Goal: Entertainment & Leisure: Consume media (video, audio)

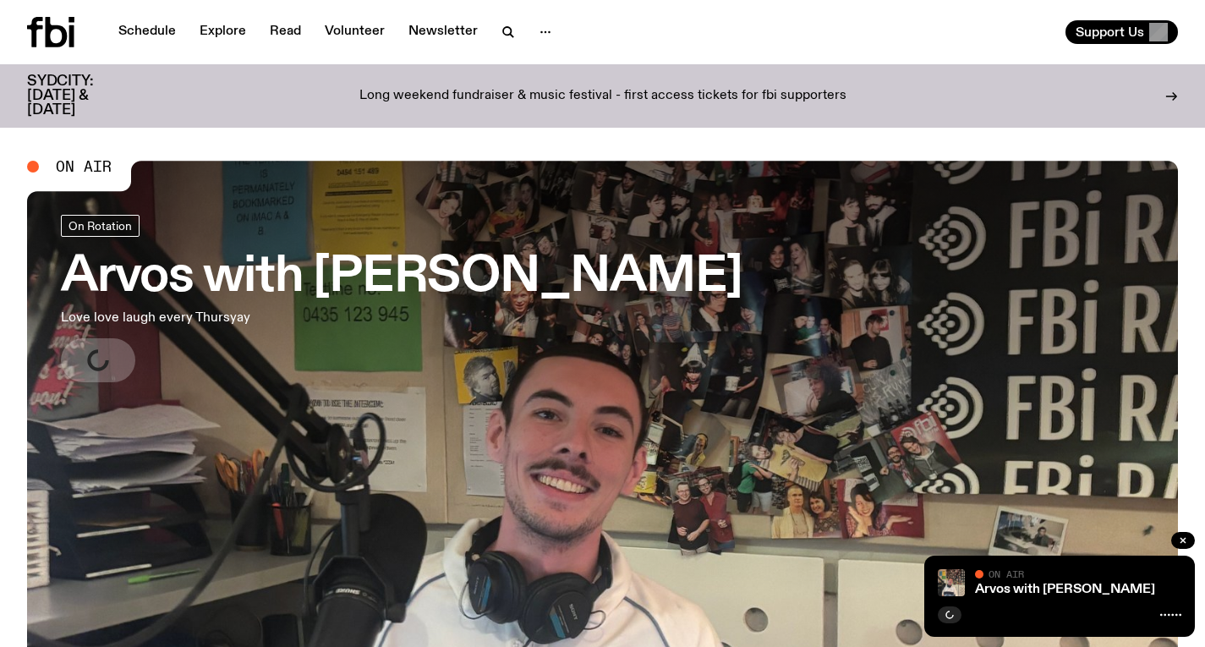
click at [432, 271] on h3 "Arvos with [PERSON_NAME]" at bounding box center [401, 277] width 681 height 47
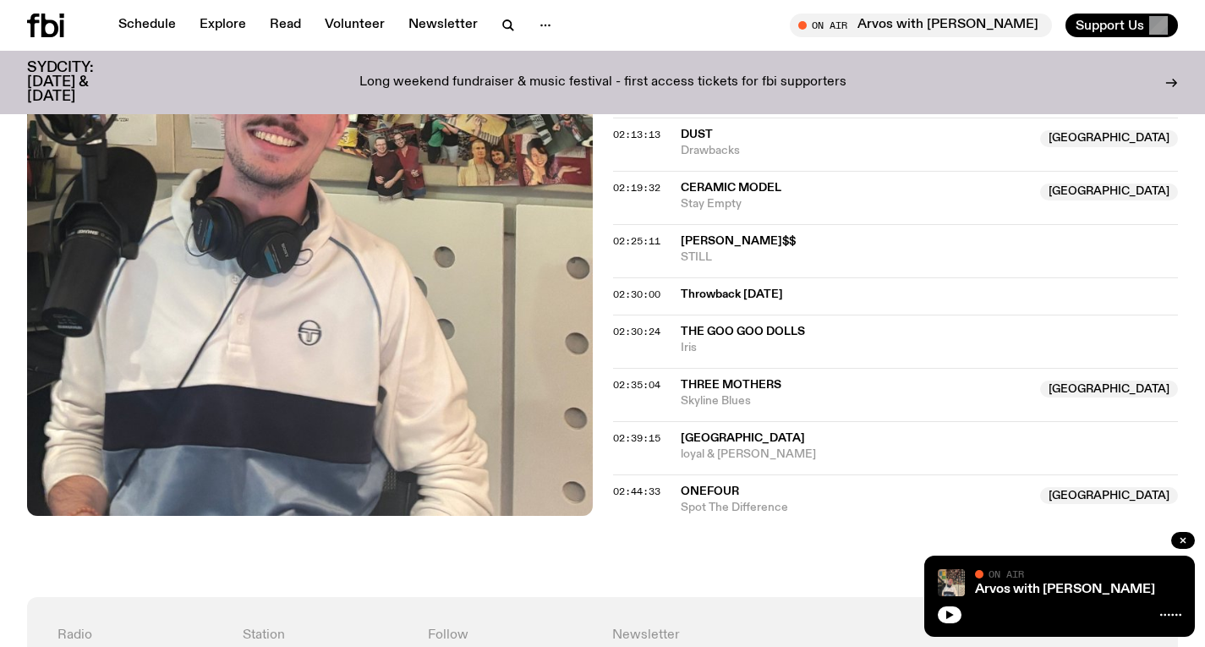
scroll to position [2229, 0]
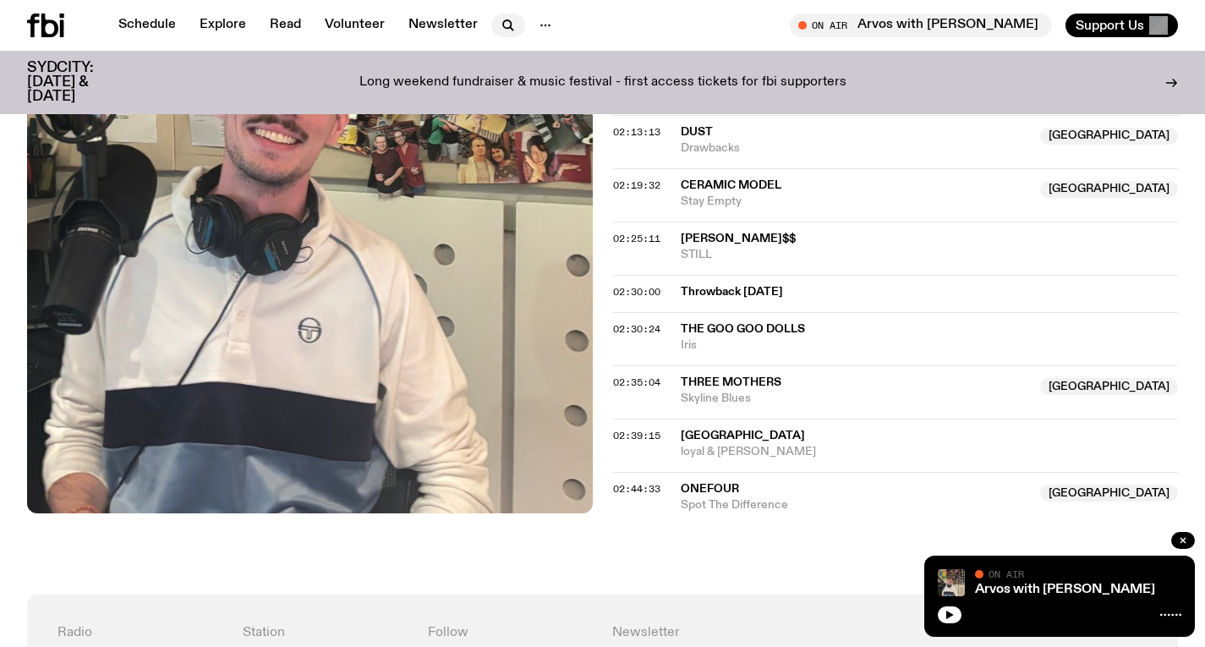
click at [503, 24] on icon "button" at bounding box center [508, 25] width 20 height 20
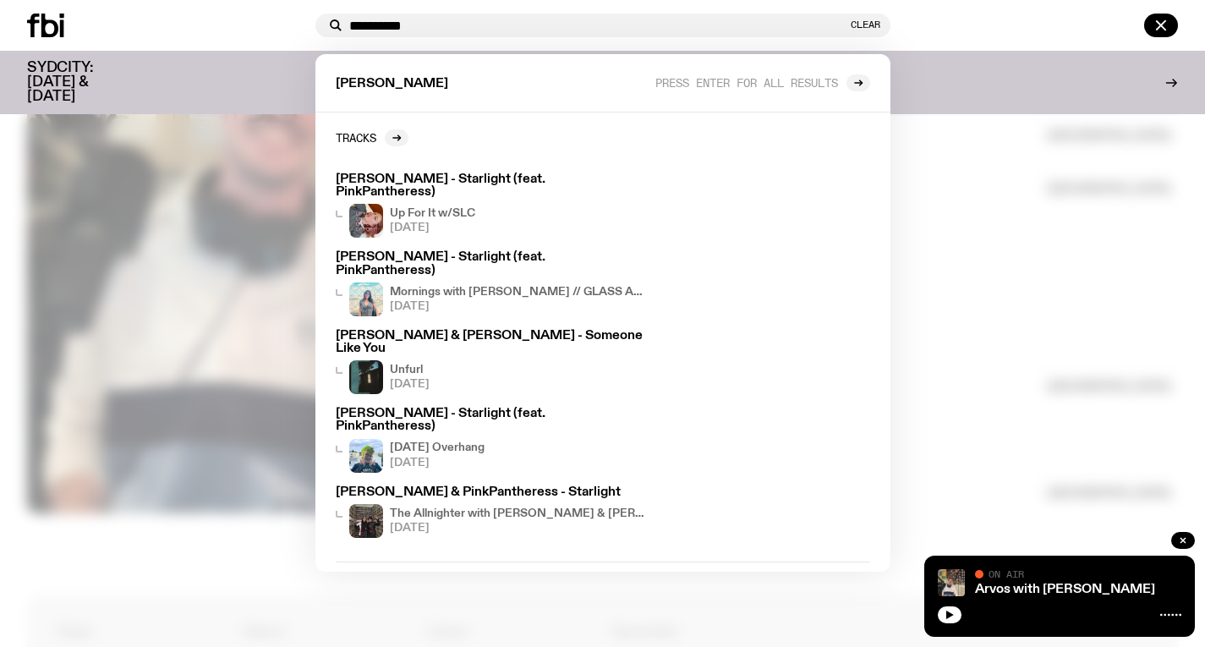
type input "**********"
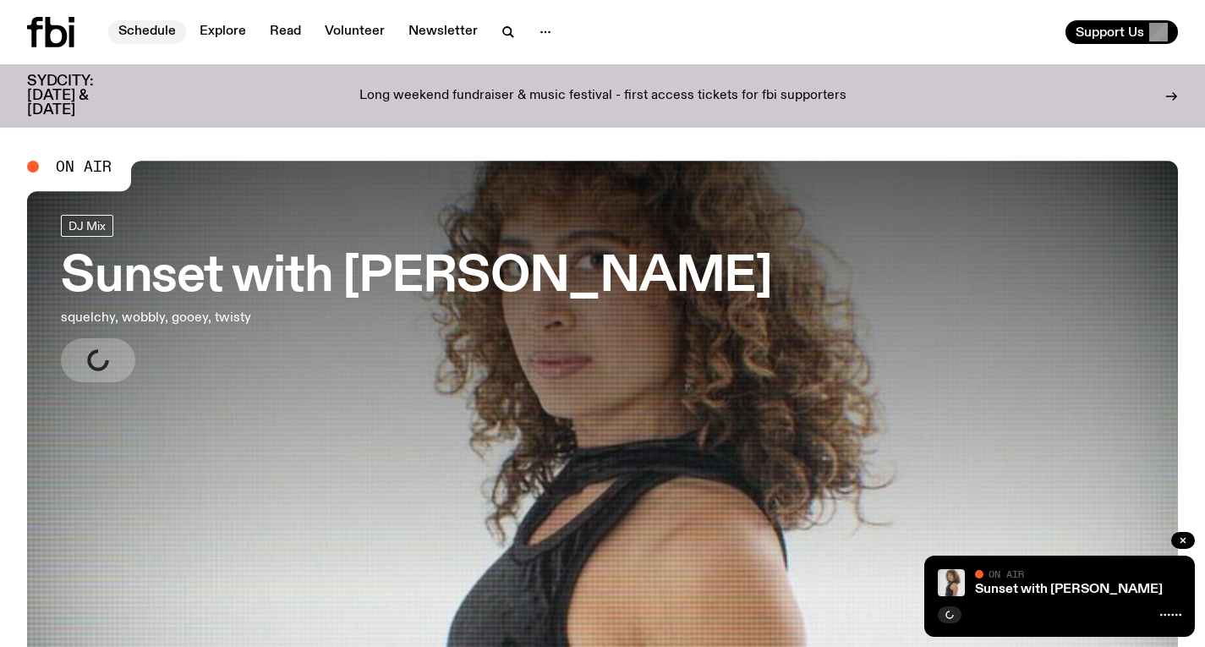
click at [147, 36] on link "Schedule" at bounding box center [147, 32] width 78 height 24
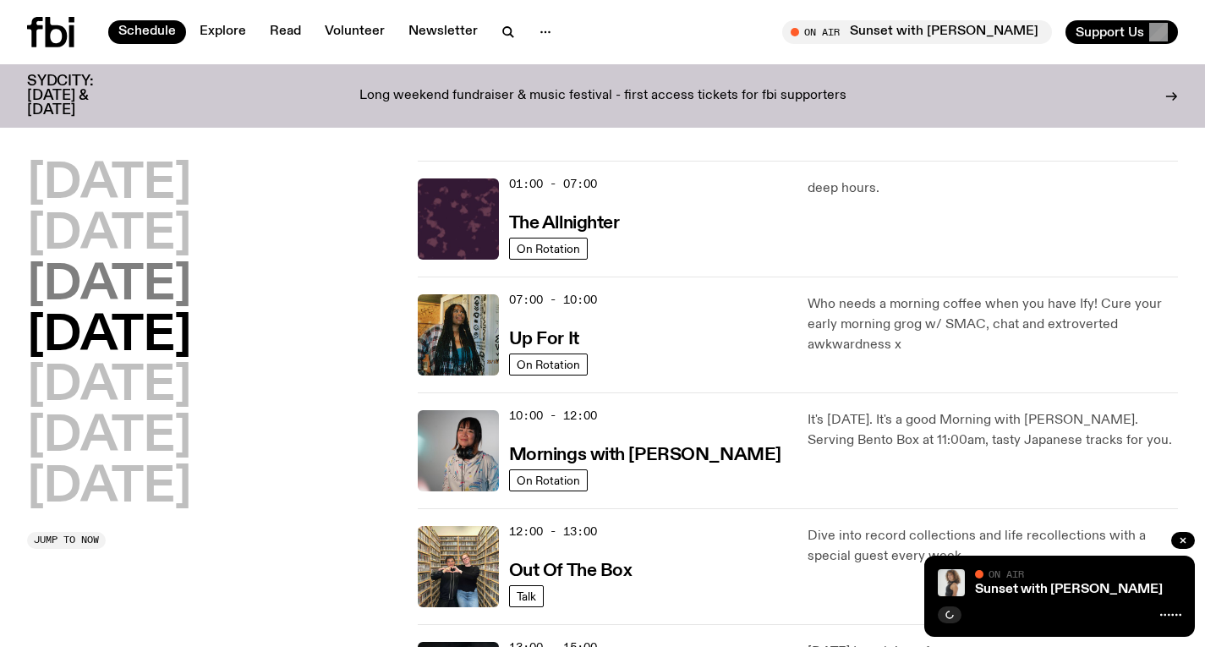
click at [174, 273] on h2 "Wednesday" at bounding box center [109, 285] width 164 height 47
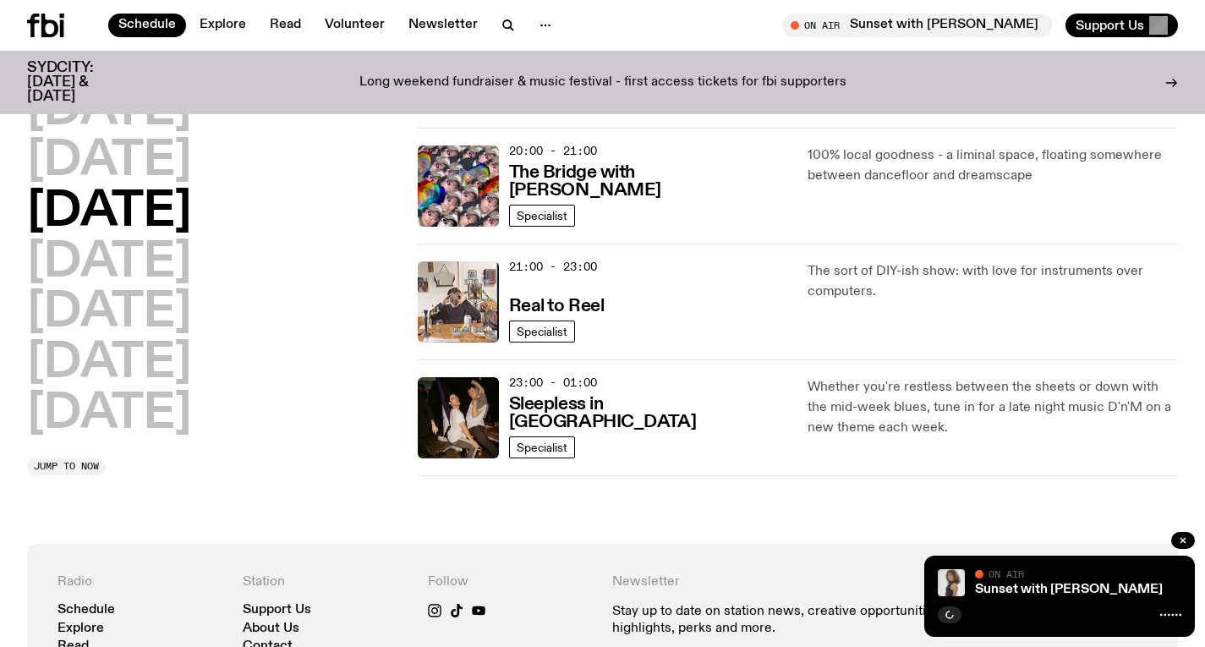
scroll to position [836, 0]
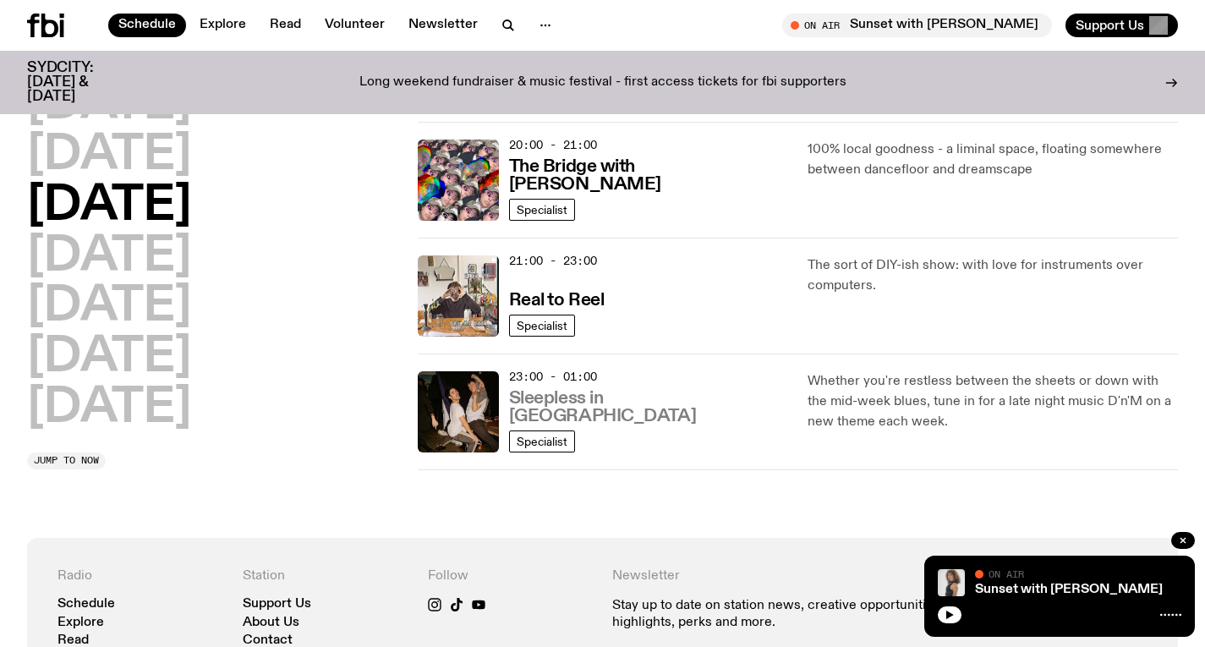
click at [595, 413] on h3 "Sleepless in Sydney" at bounding box center [648, 408] width 279 height 36
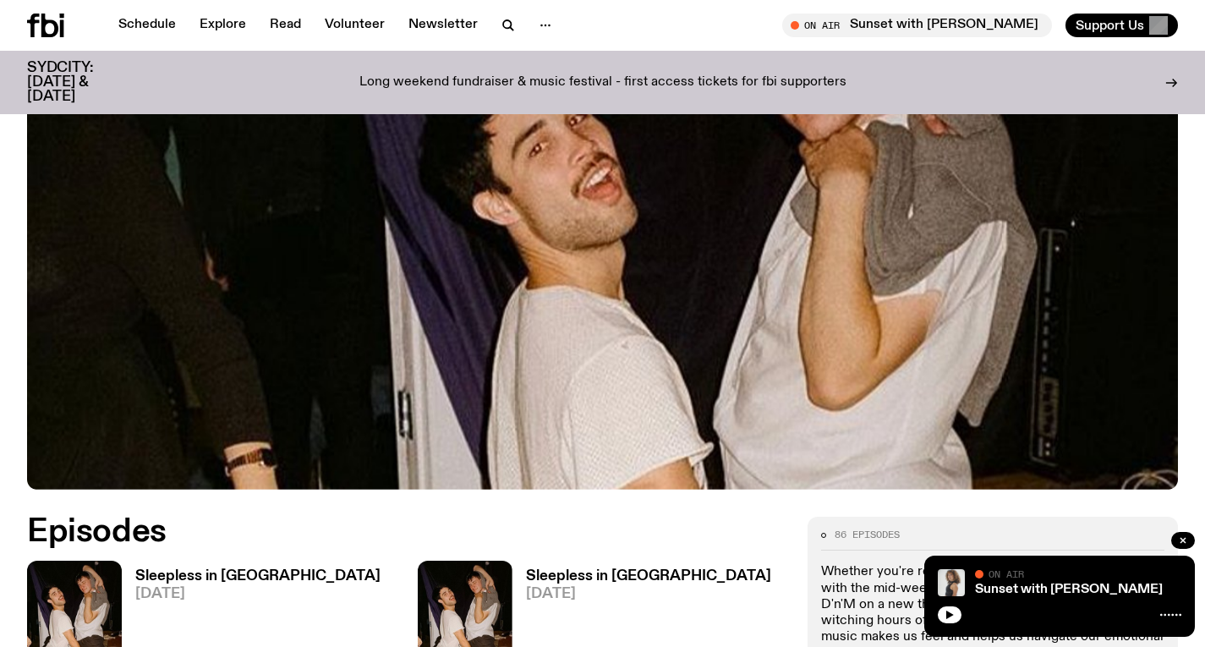
scroll to position [560, 0]
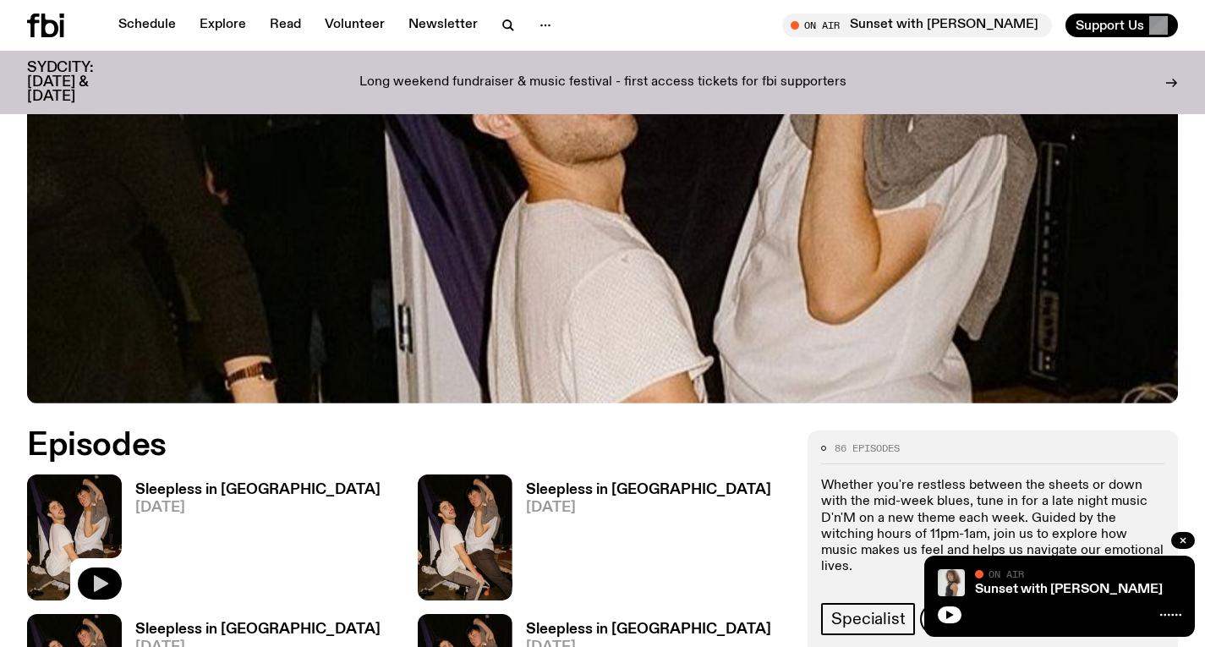
click at [93, 573] on icon "button" at bounding box center [100, 583] width 20 height 20
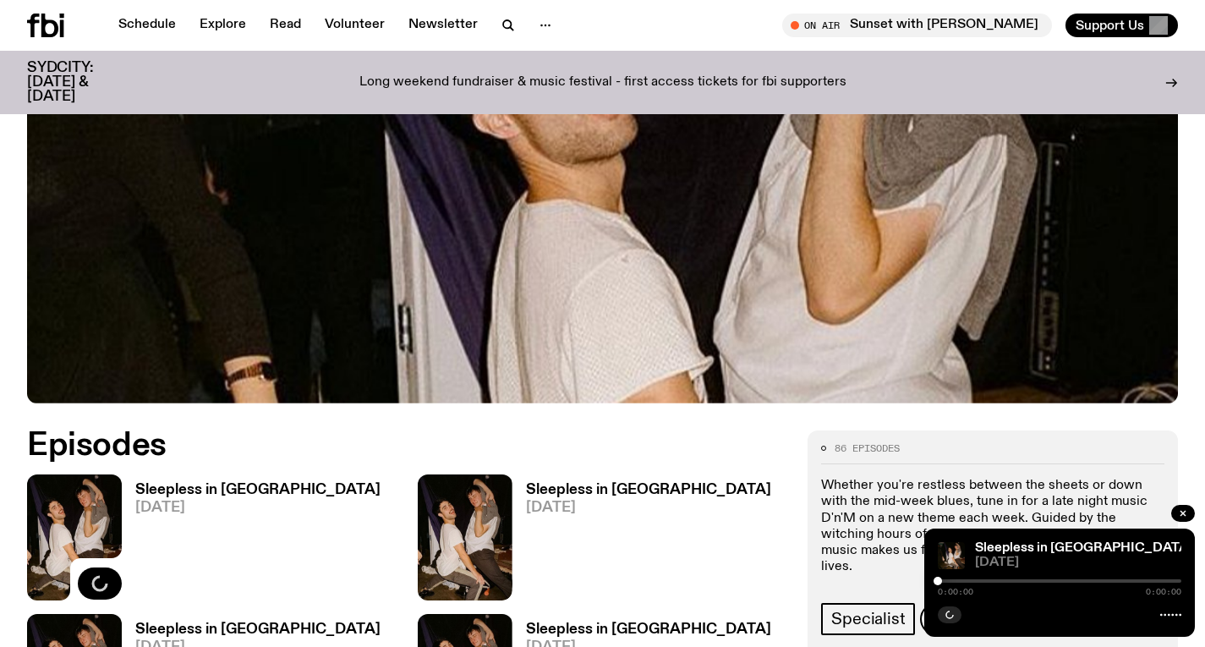
click at [164, 483] on h3 "Sleepless in Sydney" at bounding box center [257, 490] width 245 height 14
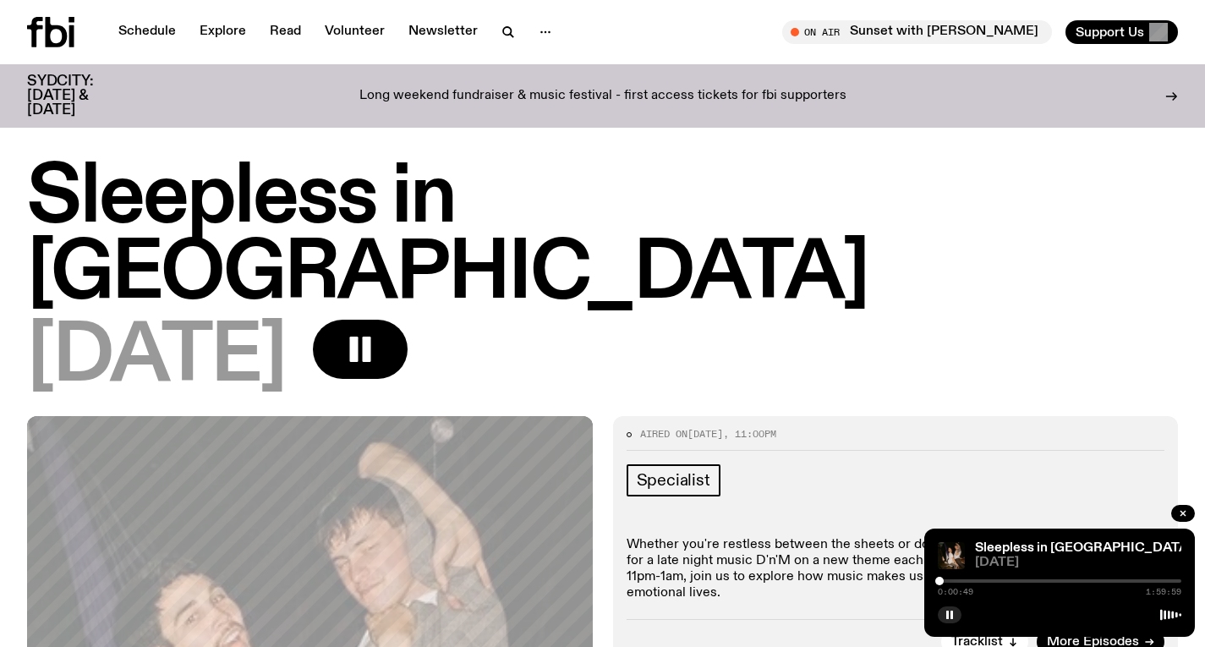
click at [939, 580] on div at bounding box center [939, 581] width 8 height 8
click at [942, 579] on div at bounding box center [941, 581] width 8 height 8
click at [943, 579] on div at bounding box center [942, 581] width 8 height 8
click at [944, 579] on div at bounding box center [944, 581] width 8 height 8
click at [945, 578] on div at bounding box center [945, 581] width 8 height 8
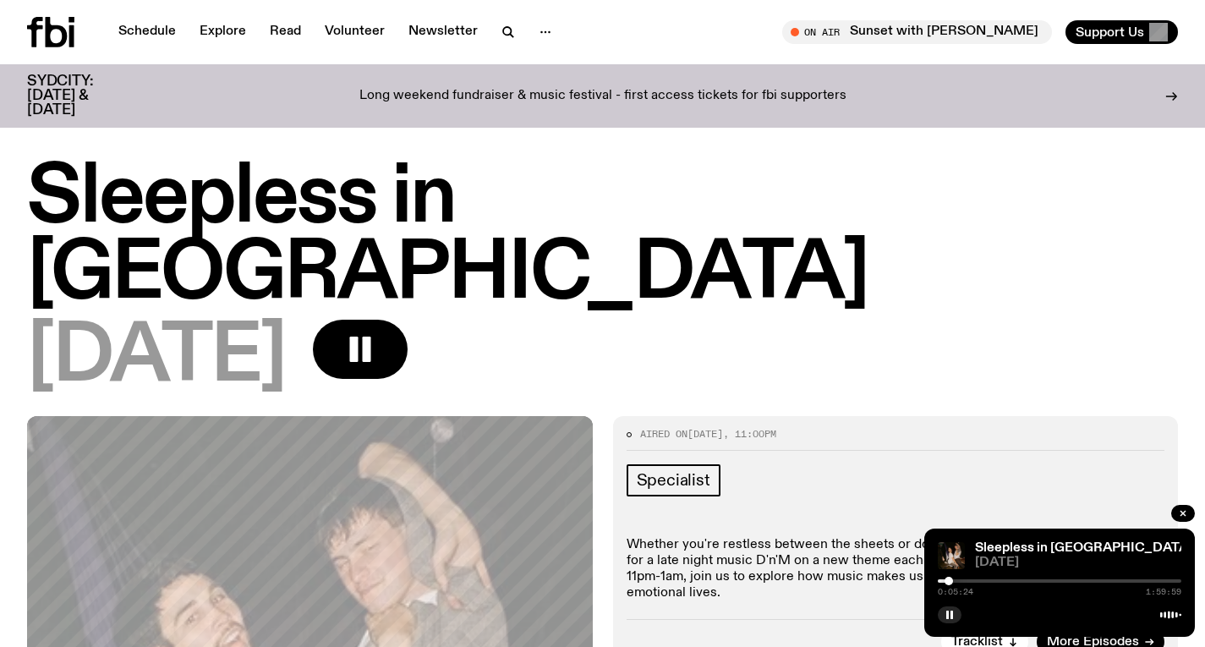
click at [948, 578] on div at bounding box center [948, 581] width 8 height 8
click at [954, 609] on icon "button" at bounding box center [949, 614] width 10 height 10
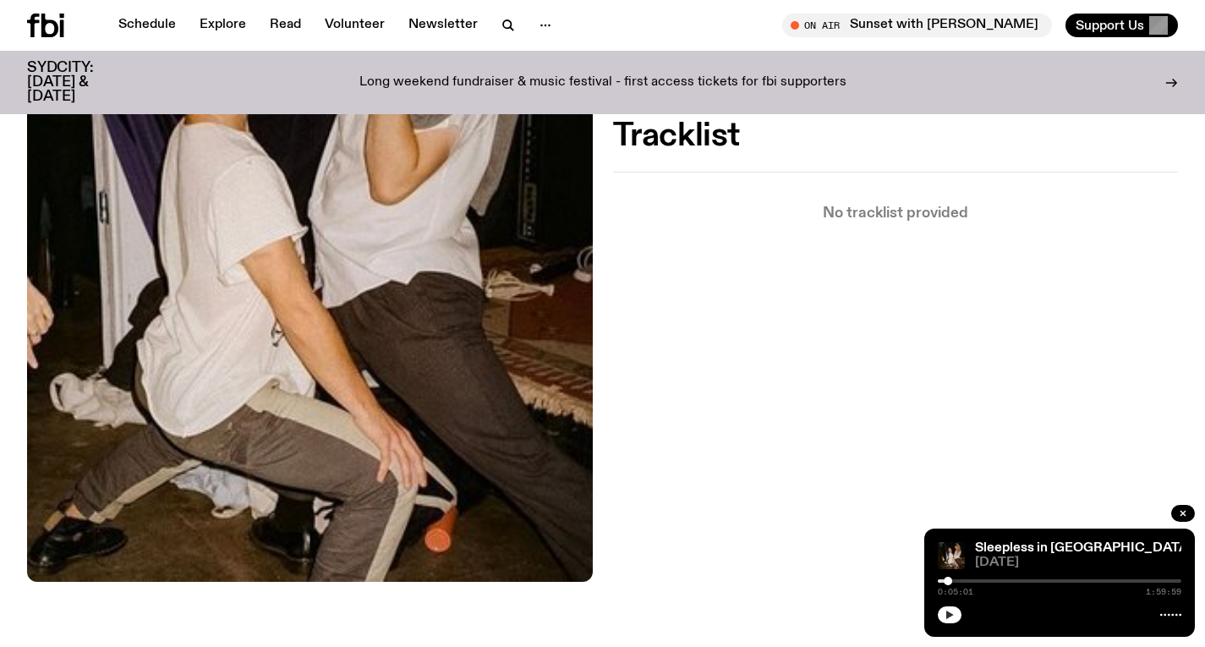
scroll to position [578, 0]
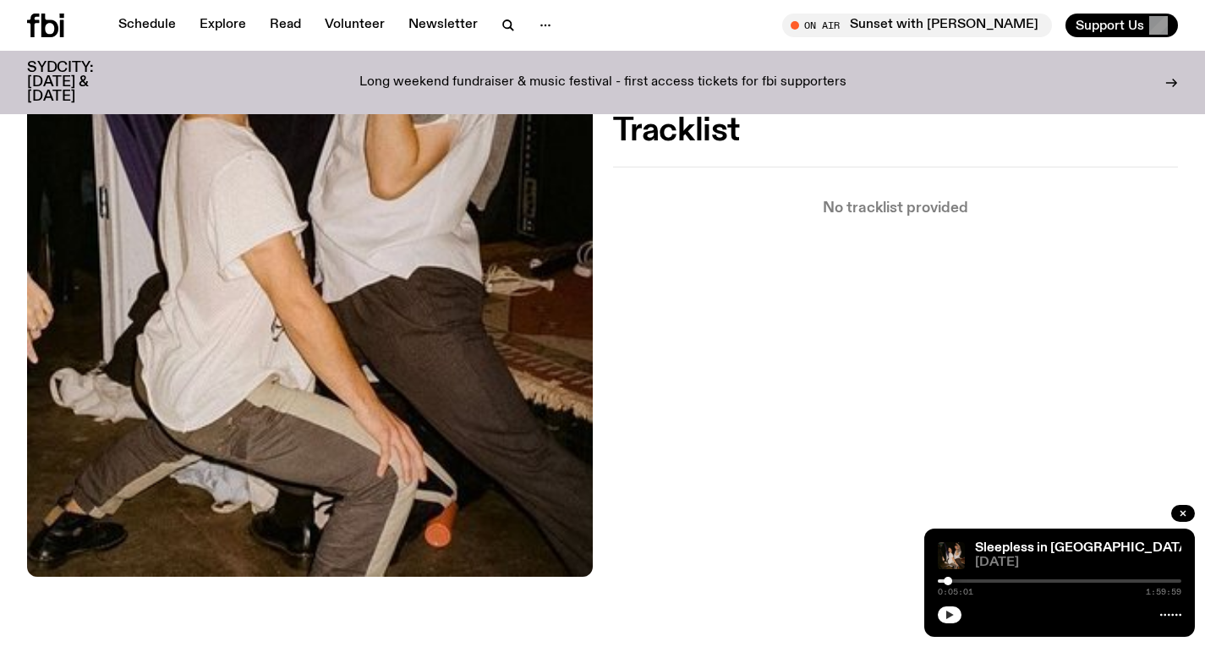
click at [949, 609] on icon "button" at bounding box center [949, 614] width 10 height 10
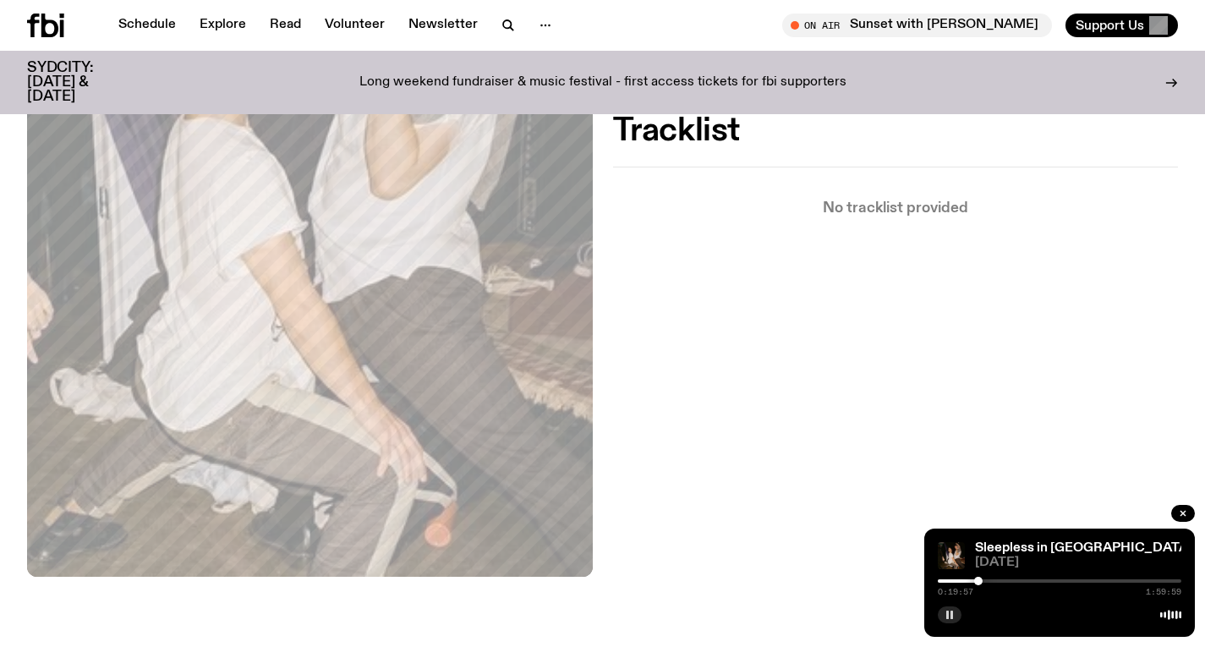
click at [983, 580] on div at bounding box center [1058, 580] width 243 height 3
click at [989, 580] on div at bounding box center [1058, 580] width 243 height 3
click at [992, 580] on div at bounding box center [991, 581] width 8 height 8
click at [992, 580] on div at bounding box center [992, 581] width 8 height 8
click at [991, 579] on div at bounding box center [992, 581] width 8 height 8
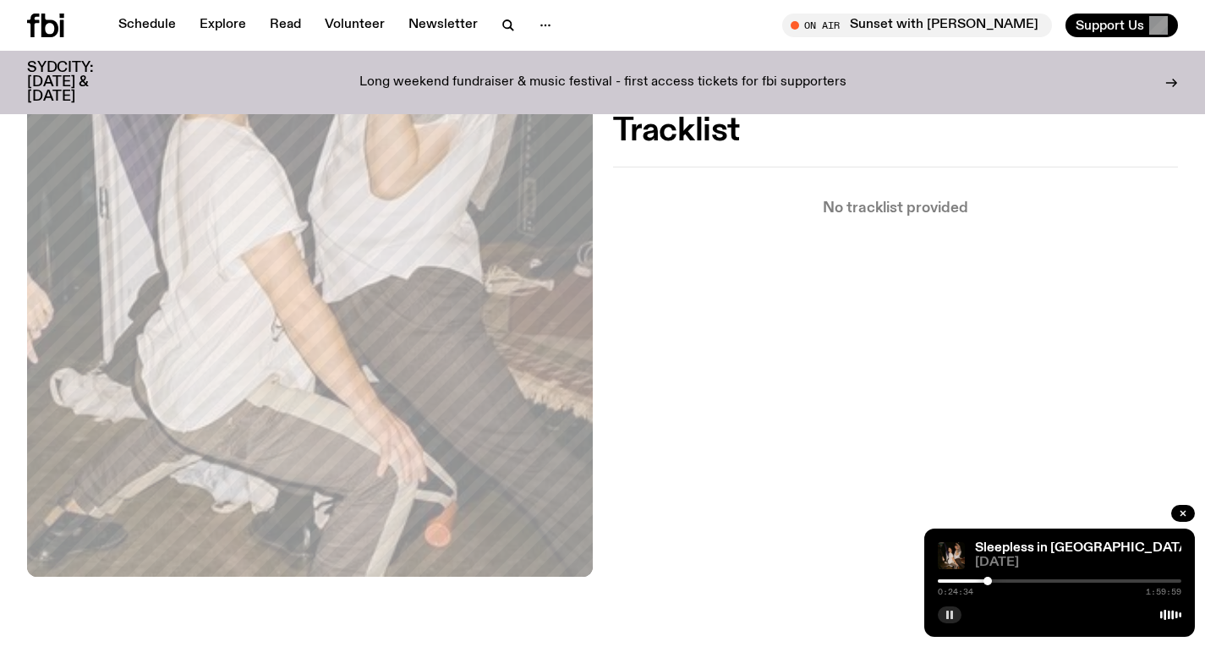
click at [987, 578] on div at bounding box center [987, 581] width 8 height 8
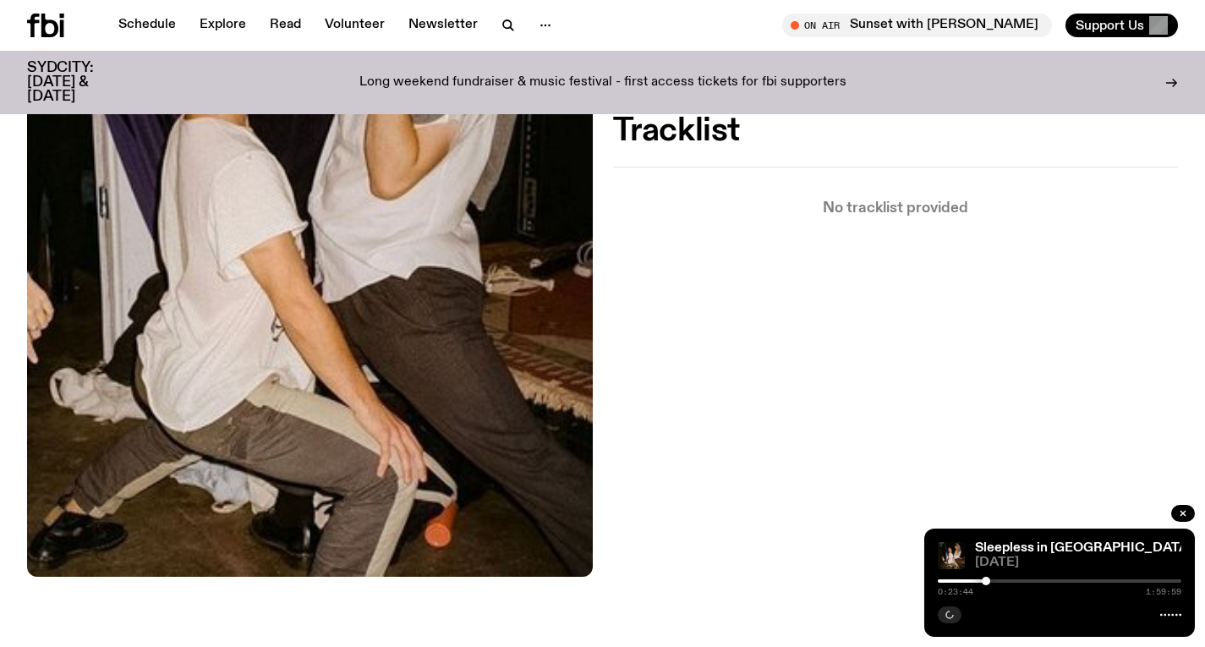
click at [986, 578] on div at bounding box center [985, 581] width 8 height 8
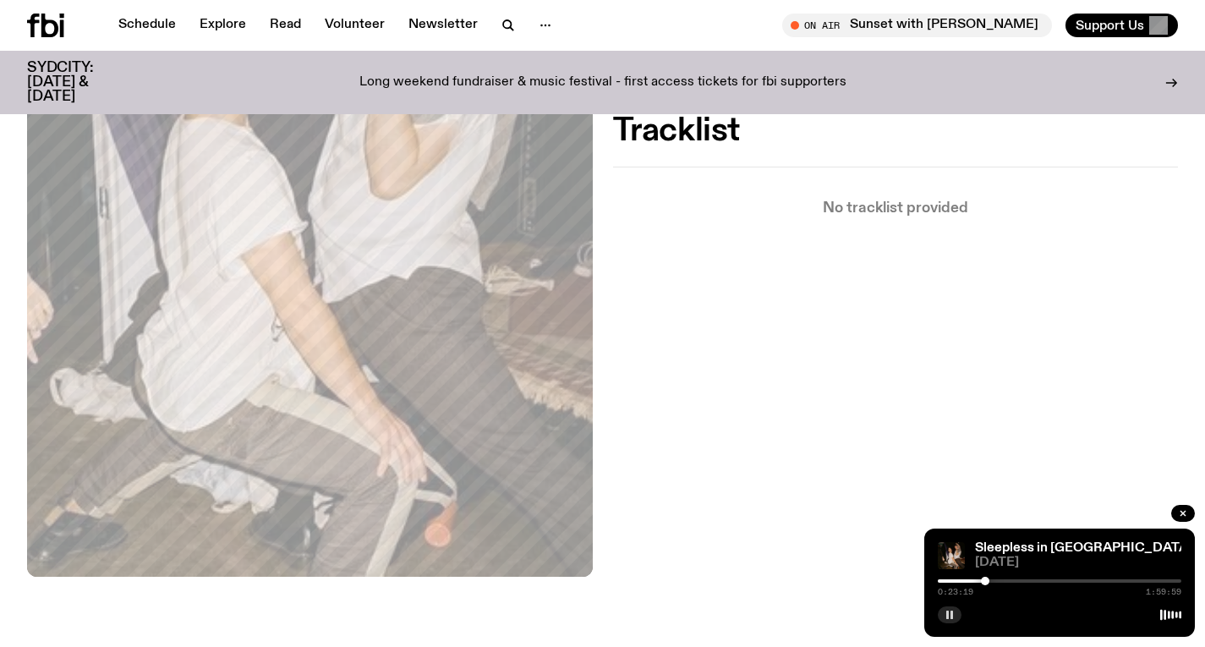
click at [985, 578] on div at bounding box center [985, 581] width 8 height 8
click at [983, 578] on div at bounding box center [983, 581] width 8 height 8
click at [986, 578] on div at bounding box center [985, 581] width 8 height 8
click at [988, 578] on div at bounding box center [985, 581] width 8 height 8
click at [989, 578] on div at bounding box center [988, 581] width 8 height 8
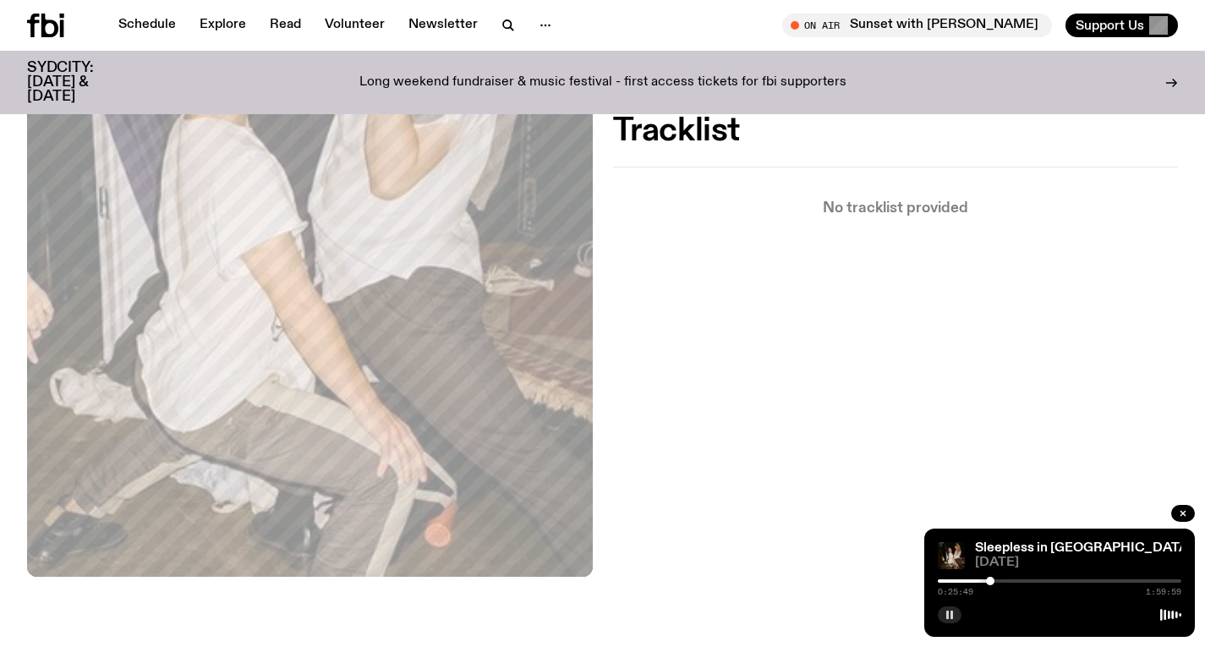
click at [990, 578] on div at bounding box center [990, 581] width 8 height 8
click at [992, 578] on div at bounding box center [991, 581] width 8 height 8
click at [993, 578] on div at bounding box center [993, 581] width 8 height 8
click at [996, 578] on div at bounding box center [996, 581] width 8 height 8
click at [994, 577] on div at bounding box center [996, 581] width 8 height 8
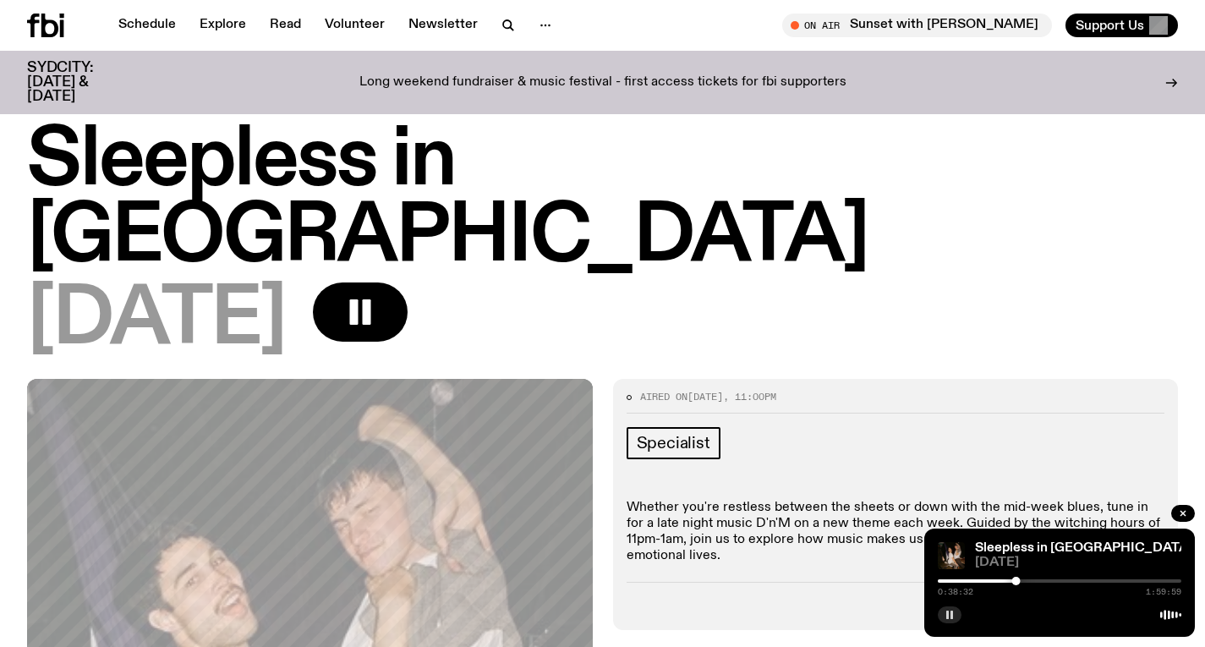
scroll to position [0, 0]
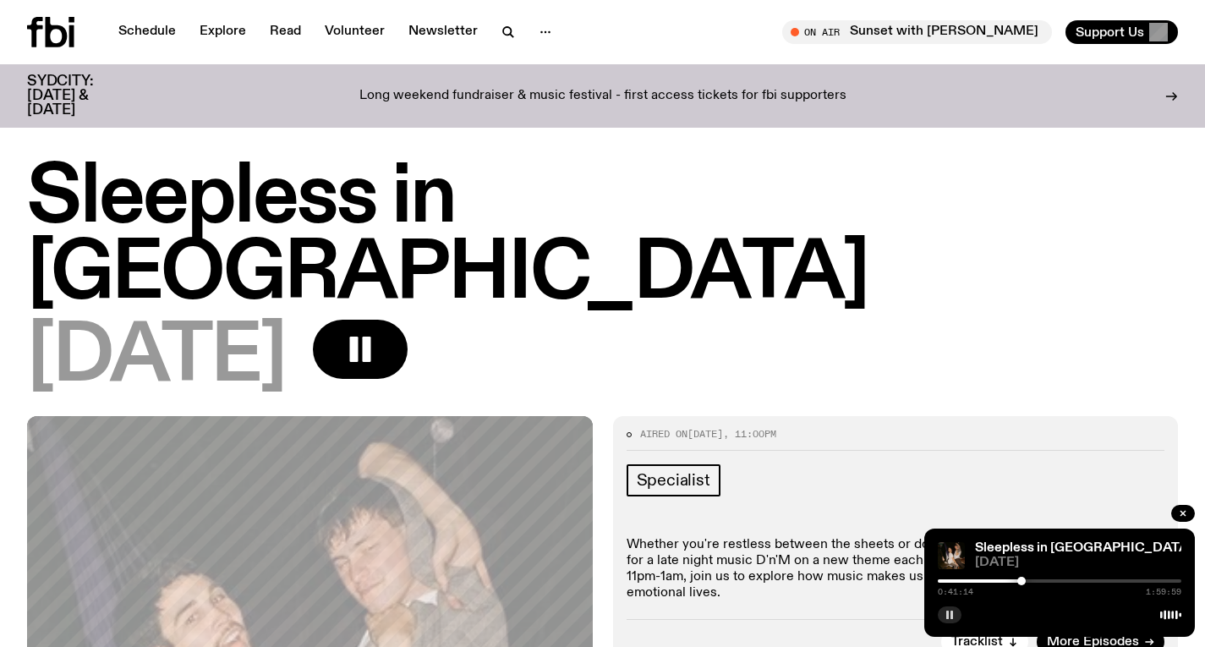
click at [1021, 580] on div at bounding box center [1021, 581] width 8 height 8
click at [1024, 579] on div at bounding box center [1023, 581] width 8 height 8
click at [1027, 579] on div at bounding box center [1023, 581] width 8 height 8
click at [1029, 579] on div at bounding box center [1029, 581] width 8 height 8
click at [1030, 579] on div at bounding box center [1030, 581] width 8 height 8
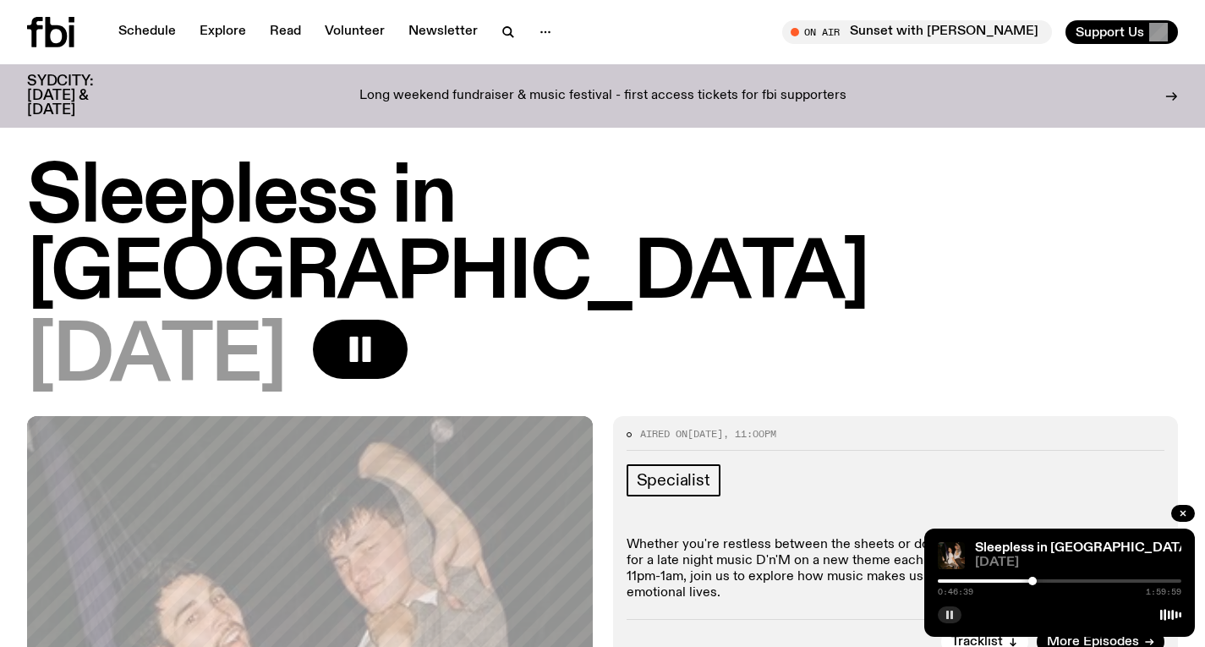
click at [1032, 579] on div at bounding box center [1032, 581] width 8 height 8
click at [1034, 581] on div at bounding box center [1034, 581] width 8 height 8
click at [1037, 581] on div at bounding box center [1037, 581] width 8 height 8
click at [1039, 581] on div at bounding box center [1039, 581] width 8 height 8
click at [1041, 581] on div at bounding box center [1041, 581] width 8 height 8
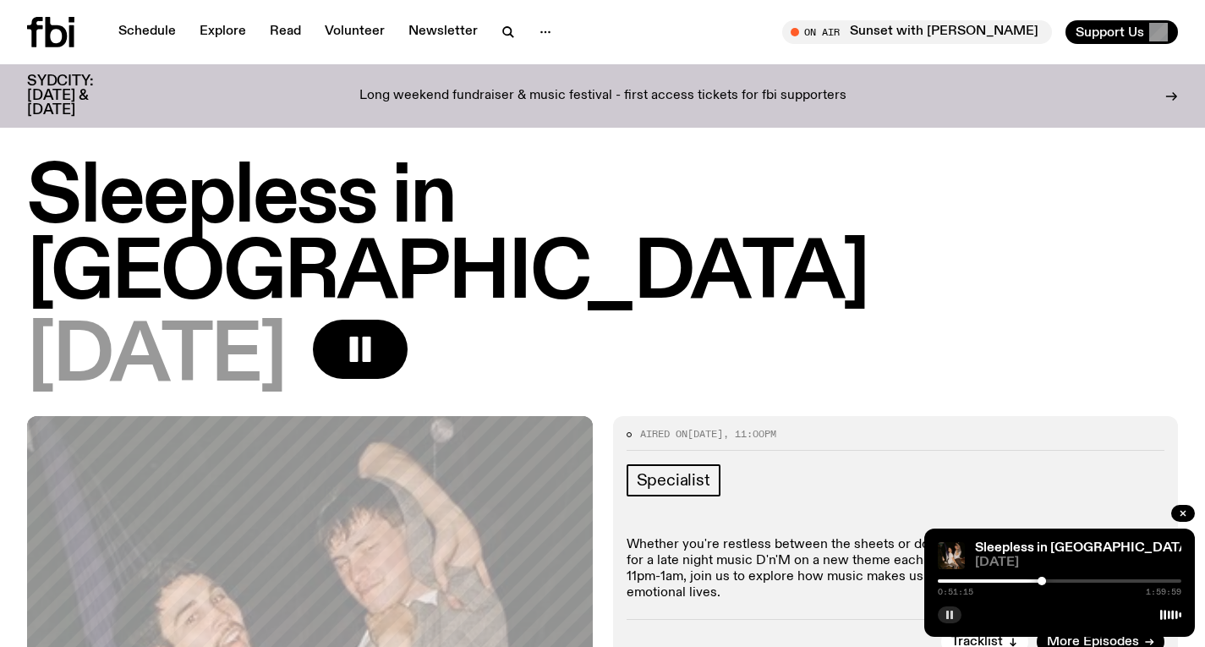
click at [1044, 581] on div at bounding box center [1041, 581] width 8 height 8
click at [1047, 581] on div at bounding box center [1046, 581] width 8 height 8
click at [1053, 582] on div at bounding box center [1053, 581] width 8 height 8
click at [1055, 581] on div at bounding box center [1055, 581] width 8 height 8
click at [1058, 581] on div at bounding box center [1058, 581] width 8 height 8
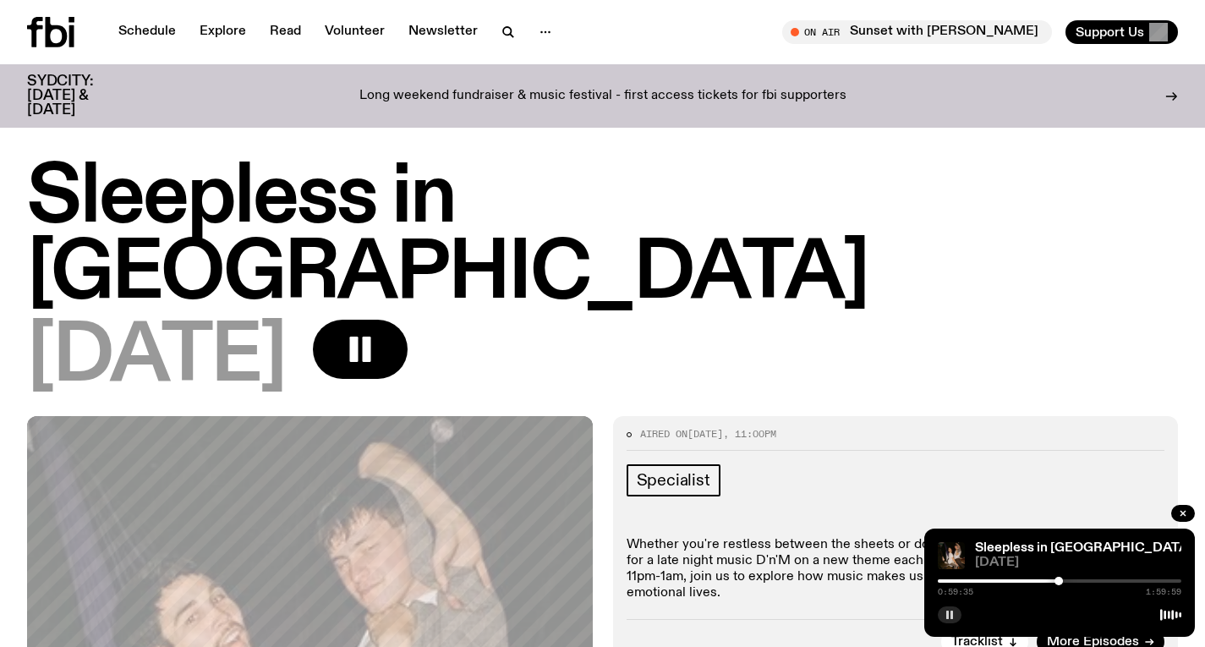
click at [1063, 580] on div at bounding box center [1058, 580] width 243 height 3
click at [1066, 580] on div at bounding box center [1066, 581] width 8 height 8
click at [1068, 580] on div at bounding box center [1068, 581] width 8 height 8
click at [1072, 580] on div at bounding box center [1072, 581] width 8 height 8
click at [1074, 580] on div at bounding box center [1072, 581] width 8 height 8
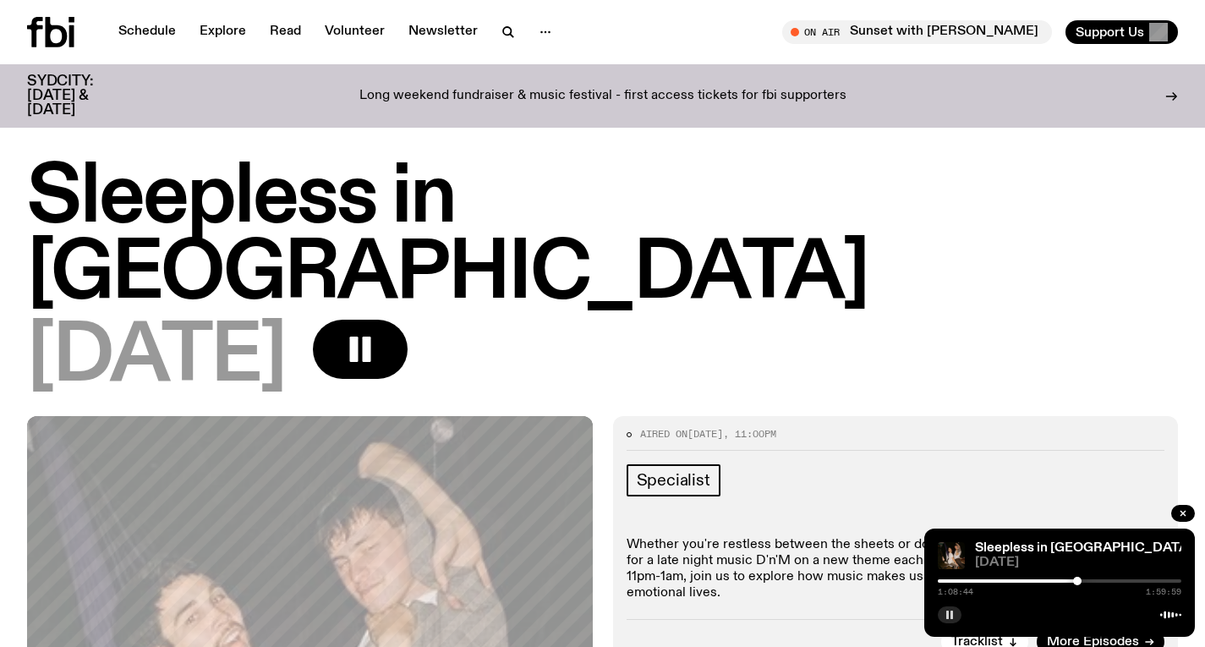
click at [1077, 581] on div at bounding box center [1077, 581] width 8 height 8
click at [1096, 582] on div at bounding box center [1058, 580] width 243 height 3
click at [1101, 581] on div at bounding box center [1058, 580] width 243 height 3
click at [1107, 579] on div at bounding box center [1058, 580] width 243 height 3
click at [1107, 579] on div at bounding box center [1106, 581] width 8 height 8
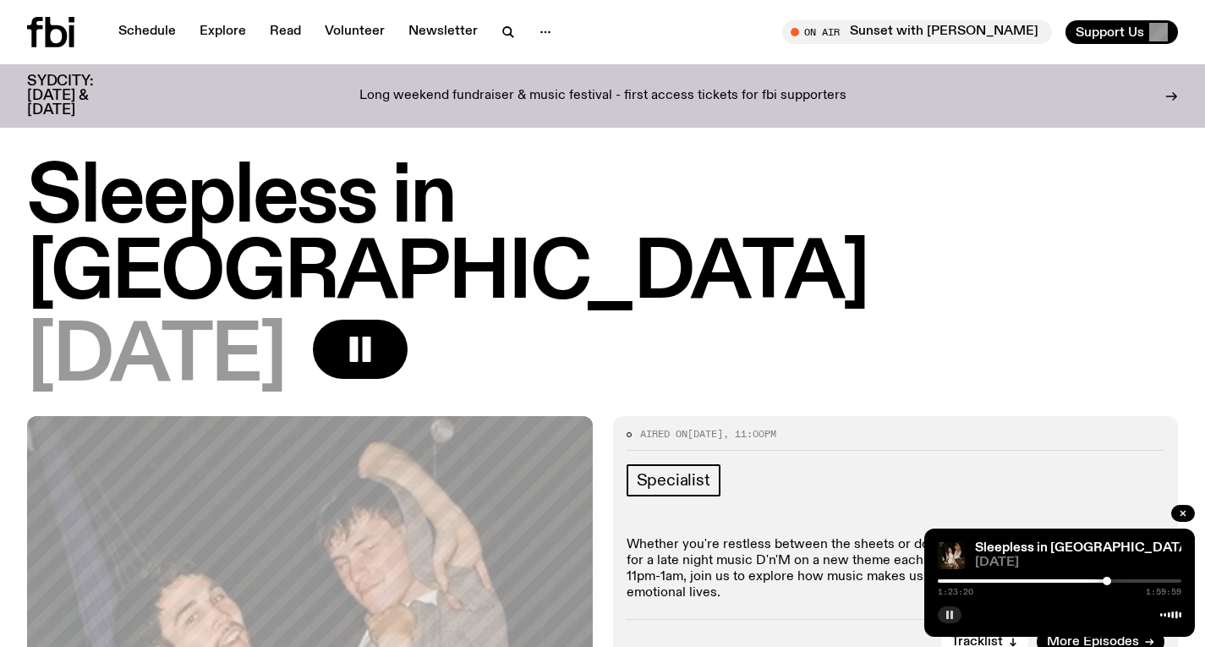
click at [1110, 579] on div at bounding box center [1058, 580] width 243 height 3
click at [1125, 579] on div at bounding box center [1058, 580] width 243 height 3
click at [1129, 580] on div at bounding box center [1128, 581] width 8 height 8
click at [1131, 580] on div at bounding box center [1131, 581] width 8 height 8
click at [1134, 580] on div at bounding box center [1133, 581] width 8 height 8
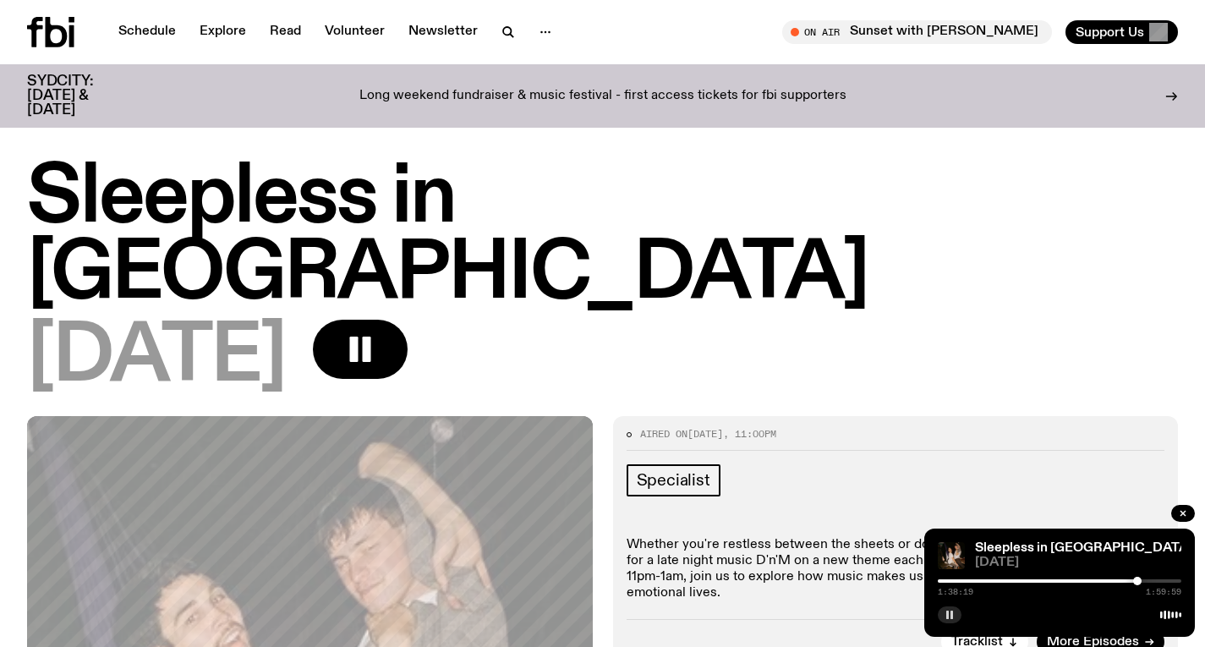
click at [1137, 580] on div at bounding box center [1137, 581] width 8 height 8
click at [1139, 580] on div at bounding box center [1138, 581] width 8 height 8
click at [1140, 579] on div at bounding box center [1140, 581] width 8 height 8
click at [1142, 579] on div at bounding box center [1142, 581] width 8 height 8
click at [1145, 579] on div at bounding box center [1145, 581] width 8 height 8
